Goal: Information Seeking & Learning: Check status

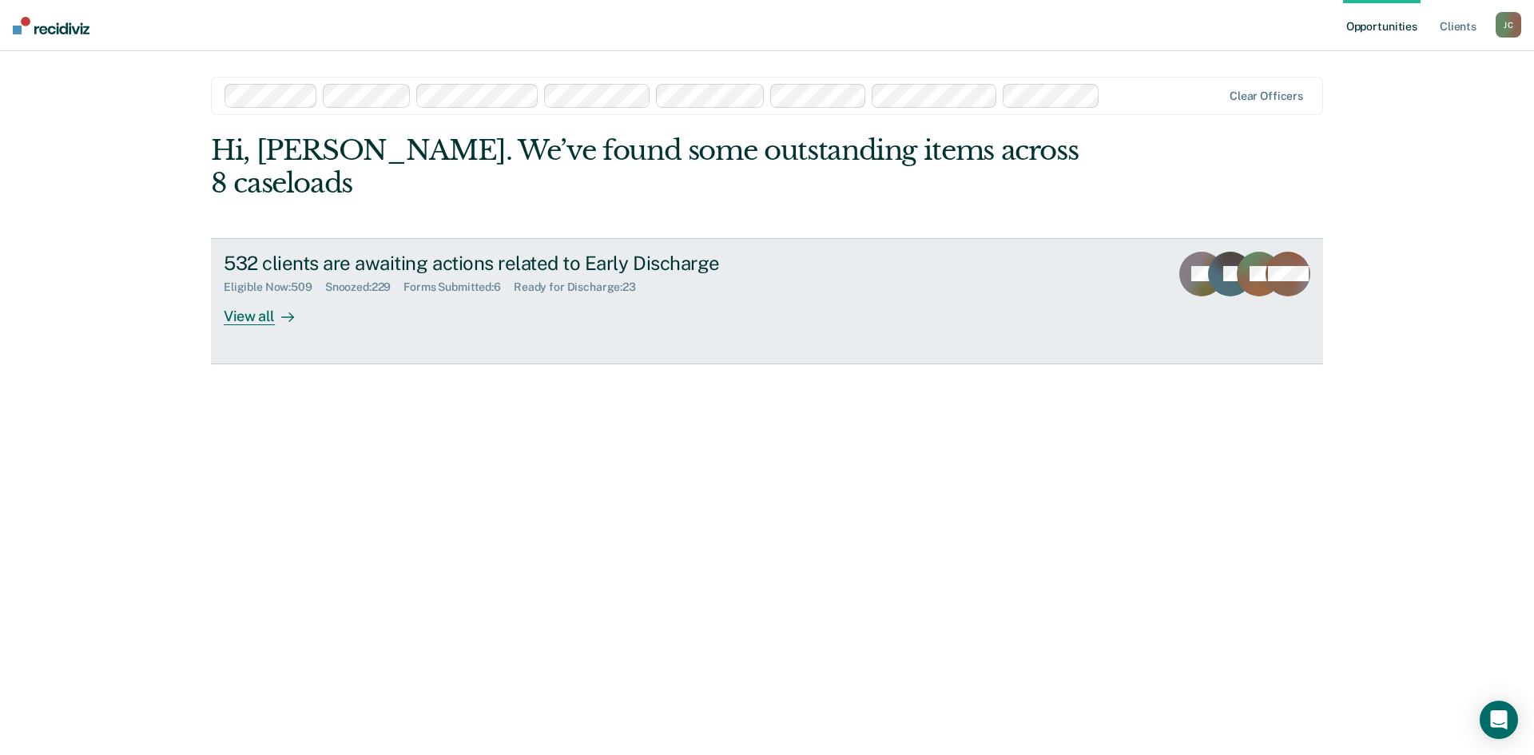
click at [410, 280] on div "Forms Submitted : 6" at bounding box center [458, 287] width 110 height 14
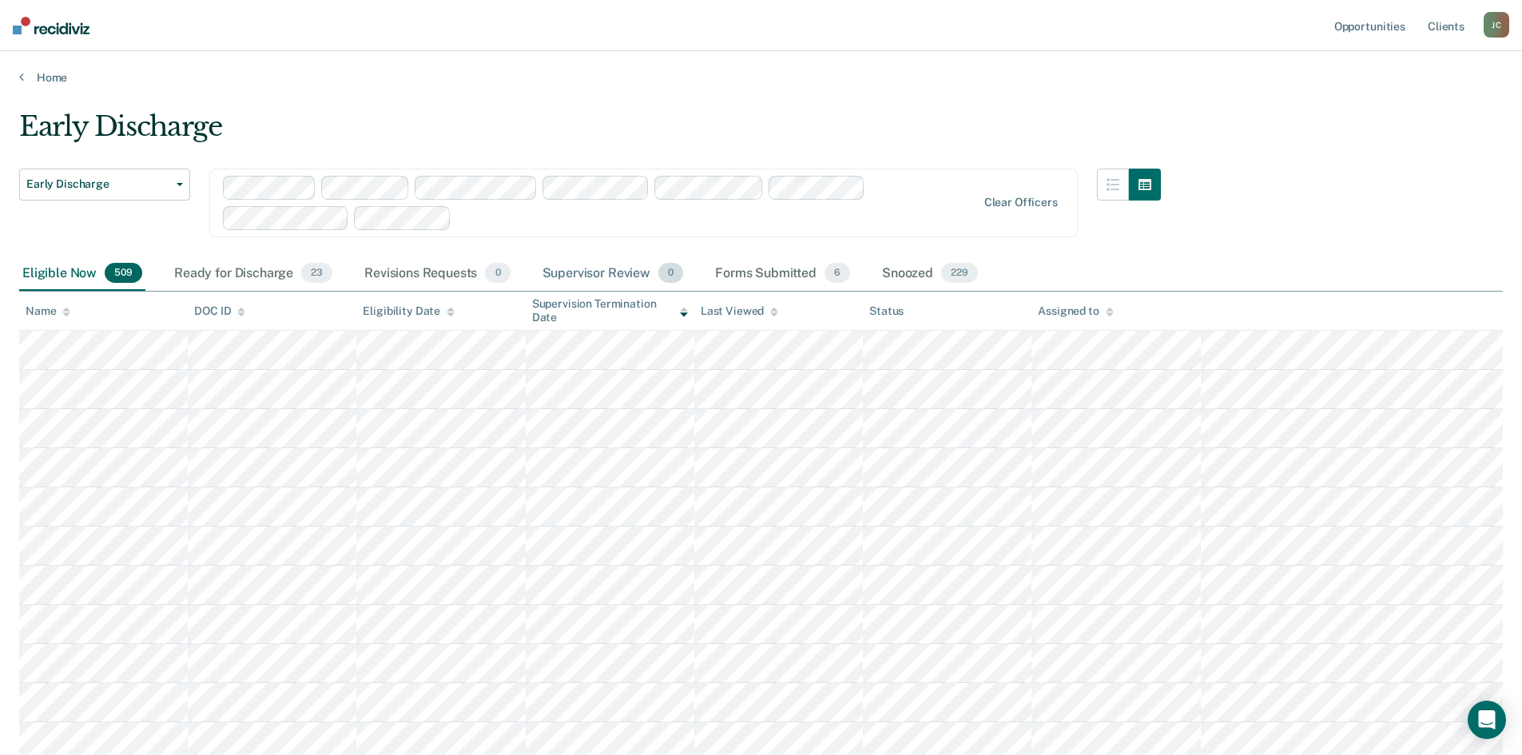
click at [638, 278] on div "Supervisor Review 0" at bounding box center [613, 273] width 148 height 35
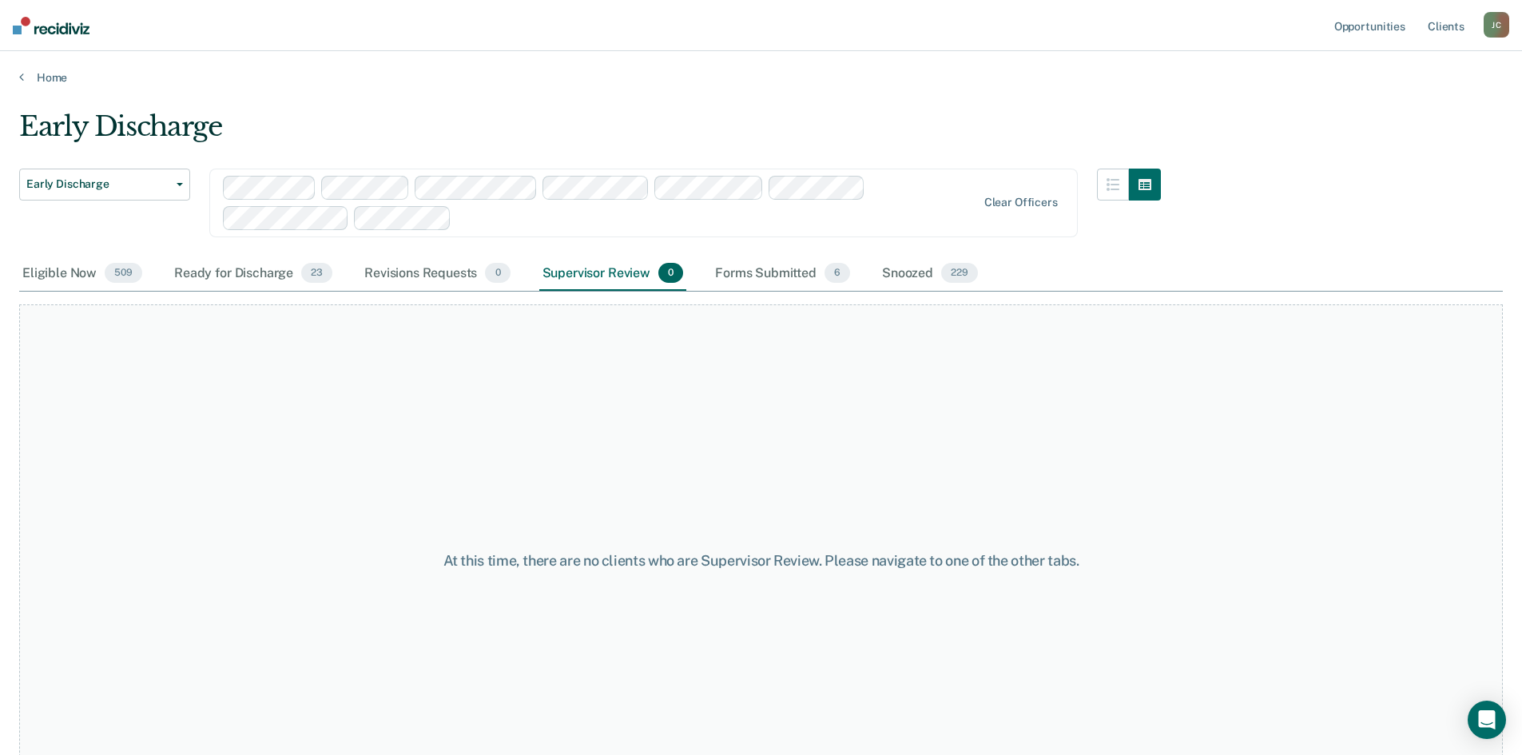
drag, startPoint x: 53, startPoint y: 276, endPoint x: 85, endPoint y: 6, distance: 272.0
click at [53, 275] on div "Eligible Now 509" at bounding box center [82, 273] width 126 height 35
